Goal: Navigation & Orientation: Find specific page/section

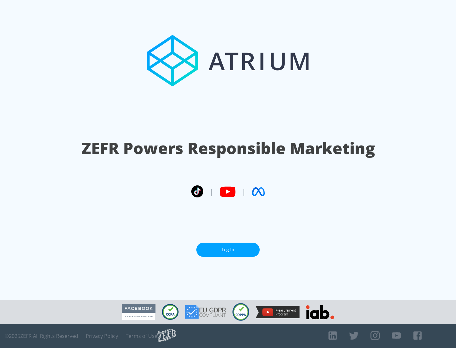
click at [228, 250] on link "Log In" at bounding box center [227, 250] width 63 height 14
